Goal: Information Seeking & Learning: Learn about a topic

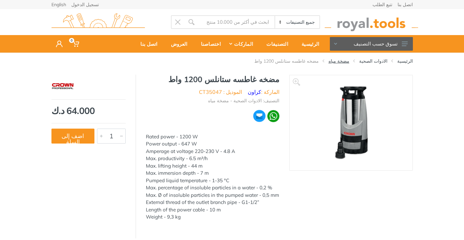
click at [346, 61] on link "مضخة مياه" at bounding box center [338, 61] width 21 height 7
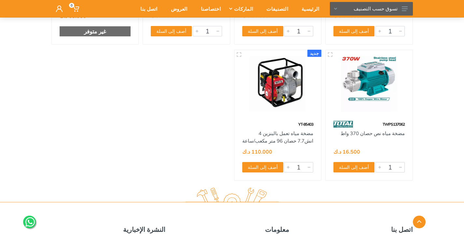
scroll to position [456, 0]
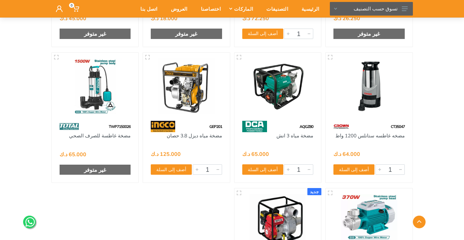
click at [99, 108] on img at bounding box center [95, 87] width 75 height 56
